Goal: Information Seeking & Learning: Check status

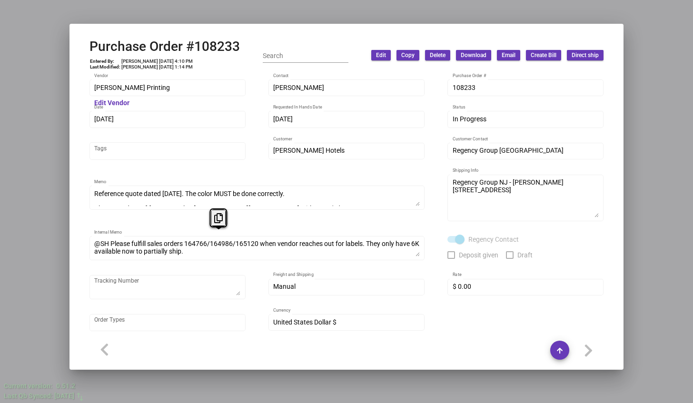
click at [25, 225] on div at bounding box center [346, 201] width 693 height 403
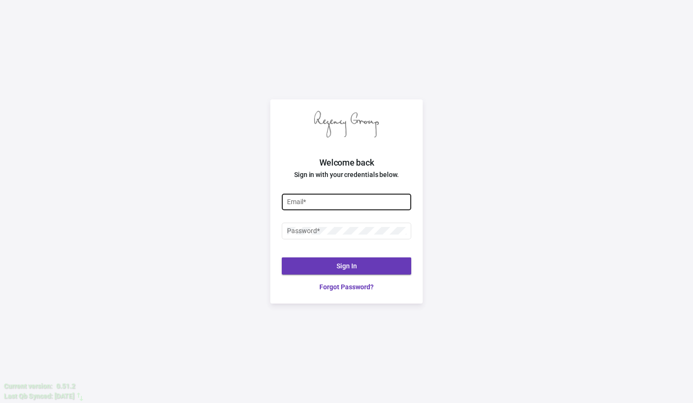
click at [290, 200] on input "Email *" at bounding box center [346, 202] width 119 height 8
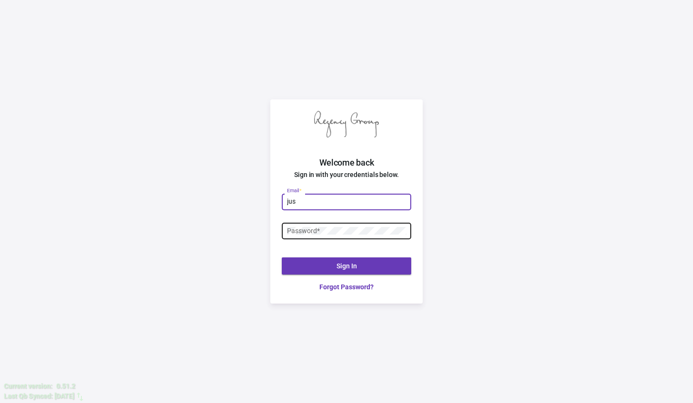
type input "[PERSON_NAME][EMAIL_ADDRESS][DOMAIN_NAME]"
click at [322, 236] on div "Password *" at bounding box center [346, 230] width 119 height 19
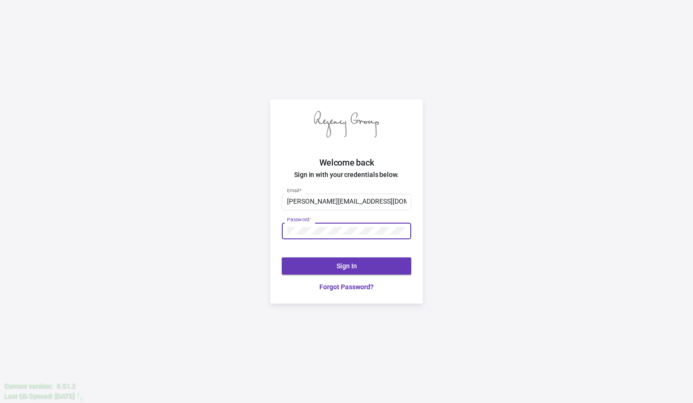
click at [339, 259] on button "Sign In" at bounding box center [346, 265] width 129 height 17
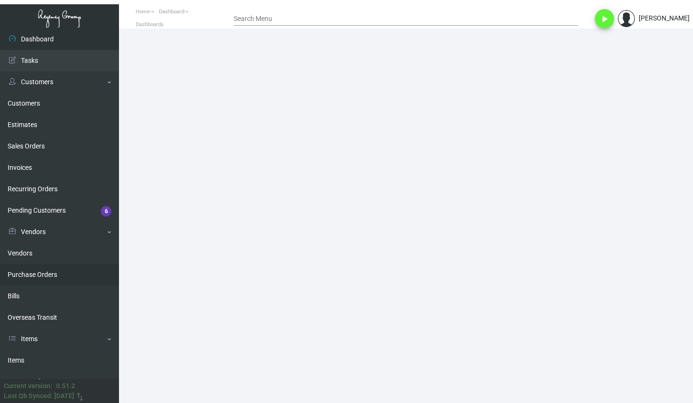
click at [54, 275] on link "Purchase Orders" at bounding box center [59, 274] width 119 height 21
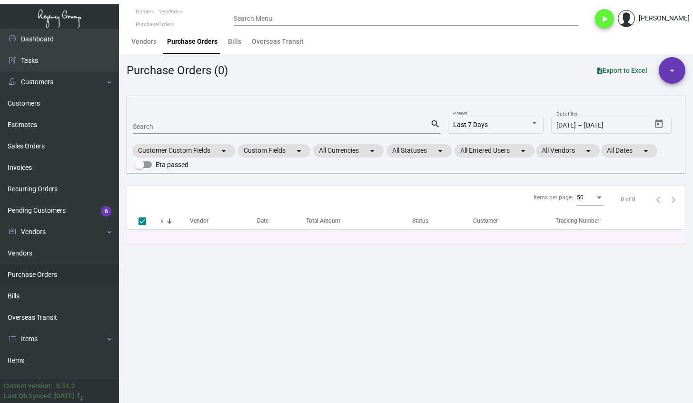
click at [191, 124] on input "Search" at bounding box center [281, 127] width 297 height 8
paste input "86645"
type input "86645"
checkbox input "false"
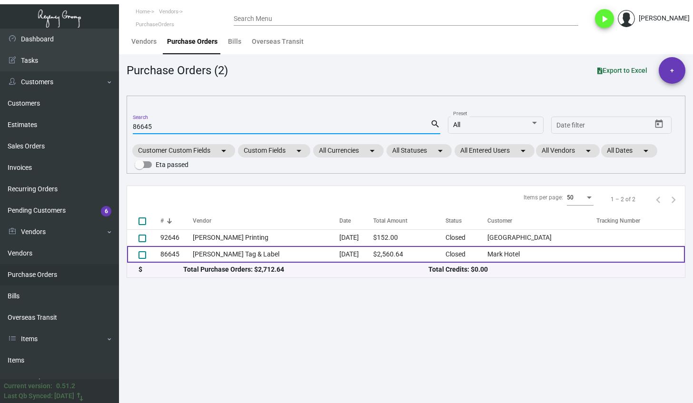
click at [216, 252] on td "[PERSON_NAME] Tag & Label" at bounding box center [266, 254] width 147 height 17
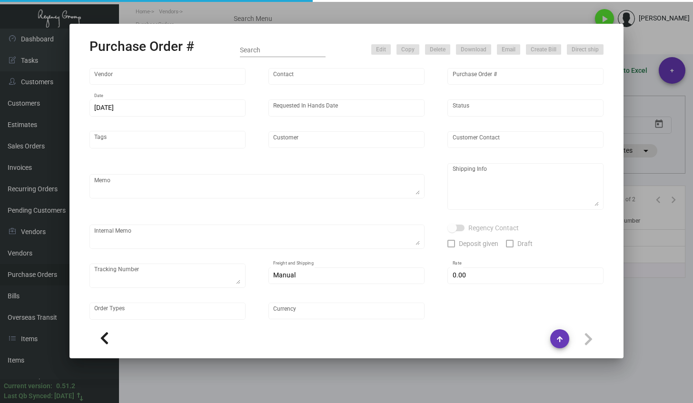
type input "[PERSON_NAME] Tag & Label"
type input "[PERSON_NAME] ([PERSON_NAME]) [PERSON_NAME]"
type input "86645"
type input "[DATE]"
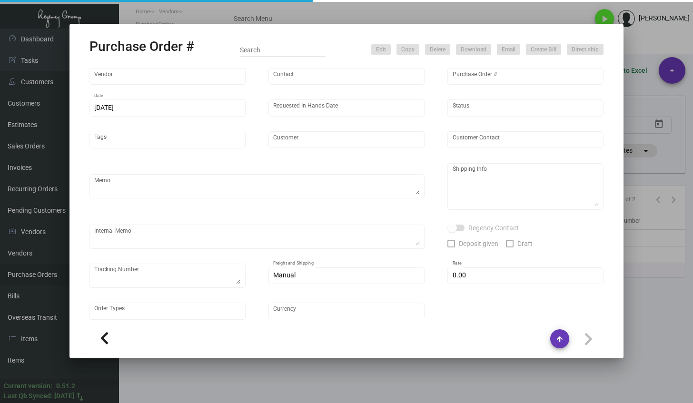
type input "Mark Hotel"
type textarea "reference # PSI-166412 reference # PSI-166442"
type textarea "Regency Group NJ [PERSON_NAME] [STREET_ADDRESS]"
checkbox input "true"
type input "$ 0.00"
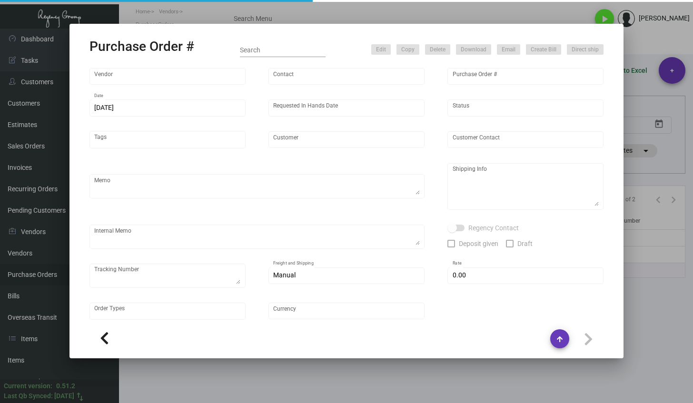
type input "United States Dollar $"
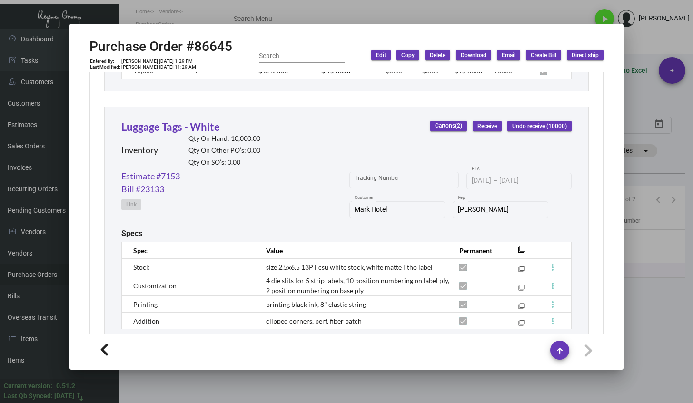
scroll to position [835, 0]
